Goal: Task Accomplishment & Management: Use online tool/utility

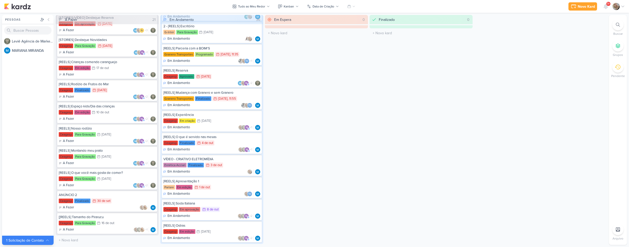
scroll to position [594, 0]
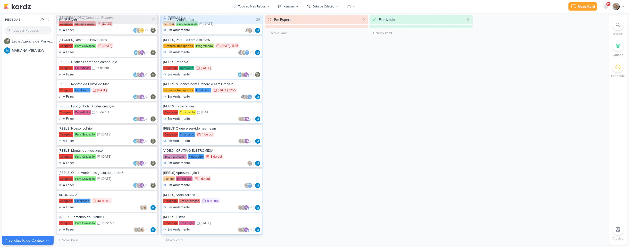
click at [223, 223] on div "Ceagesp Em edição 11/10 11 de out" at bounding box center [211, 224] width 97 height 6
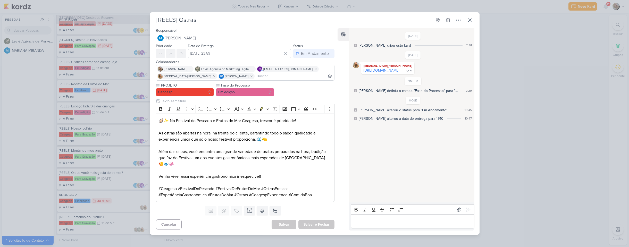
click at [376, 73] on link "[URL][DOMAIN_NAME]" at bounding box center [381, 70] width 36 height 4
click at [249, 209] on icon at bounding box center [249, 210] width 5 height 5
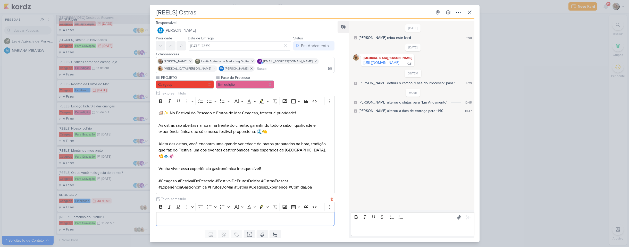
click at [186, 196] on input "text" at bounding box center [245, 198] width 170 height 5
type input "VIDEO PARA APROVAÇÃO"
click at [198, 212] on div "Editor editing area: main" at bounding box center [245, 219] width 179 height 14
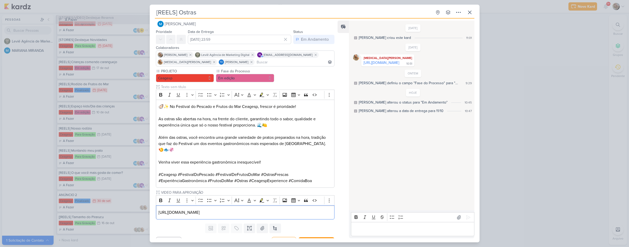
scroll to position [10, 0]
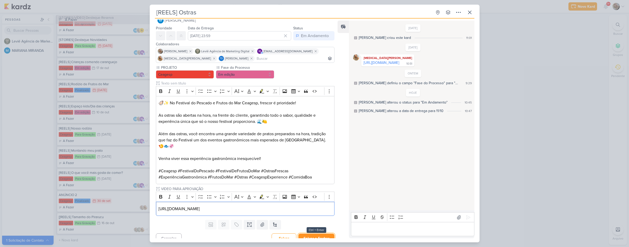
click at [315, 234] on button "Salvar e Fechar" at bounding box center [316, 239] width 36 height 10
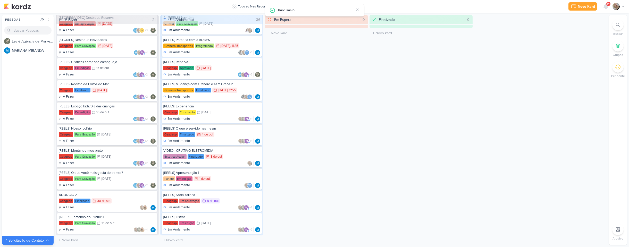
scroll to position [0, 0]
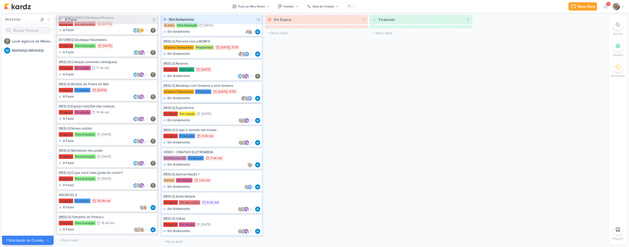
scroll to position [594, 0]
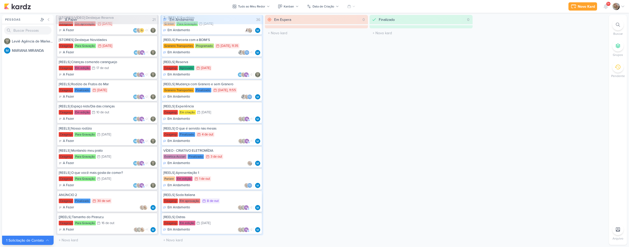
click at [222, 199] on div "Ceagesp Em aprovação 8/10 [DATE]" at bounding box center [211, 201] width 97 height 6
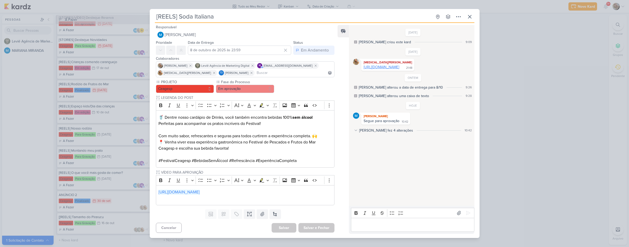
click at [384, 69] on link "[URL][DOMAIN_NAME]" at bounding box center [381, 67] width 36 height 4
click at [517, 98] on div "[REELS] Soda Italiana Criado por MARIANA" at bounding box center [314, 123] width 629 height 247
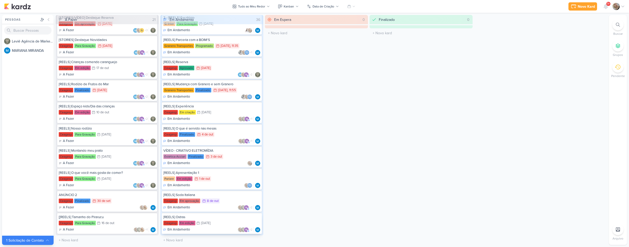
click at [201, 218] on div "[REELS] Ostras" at bounding box center [211, 217] width 97 height 5
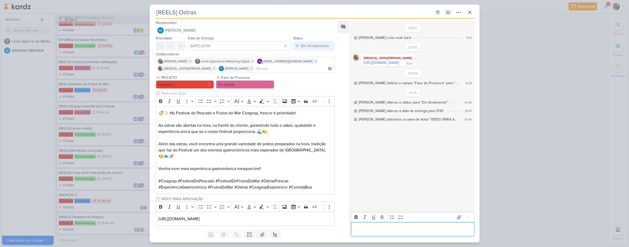
click at [407, 226] on p "Editor editing area: main" at bounding box center [413, 229] width 118 height 6
click at [466, 217] on icon at bounding box center [468, 217] width 4 height 4
click at [470, 14] on icon at bounding box center [470, 12] width 6 height 6
